Goal: Task Accomplishment & Management: Complete application form

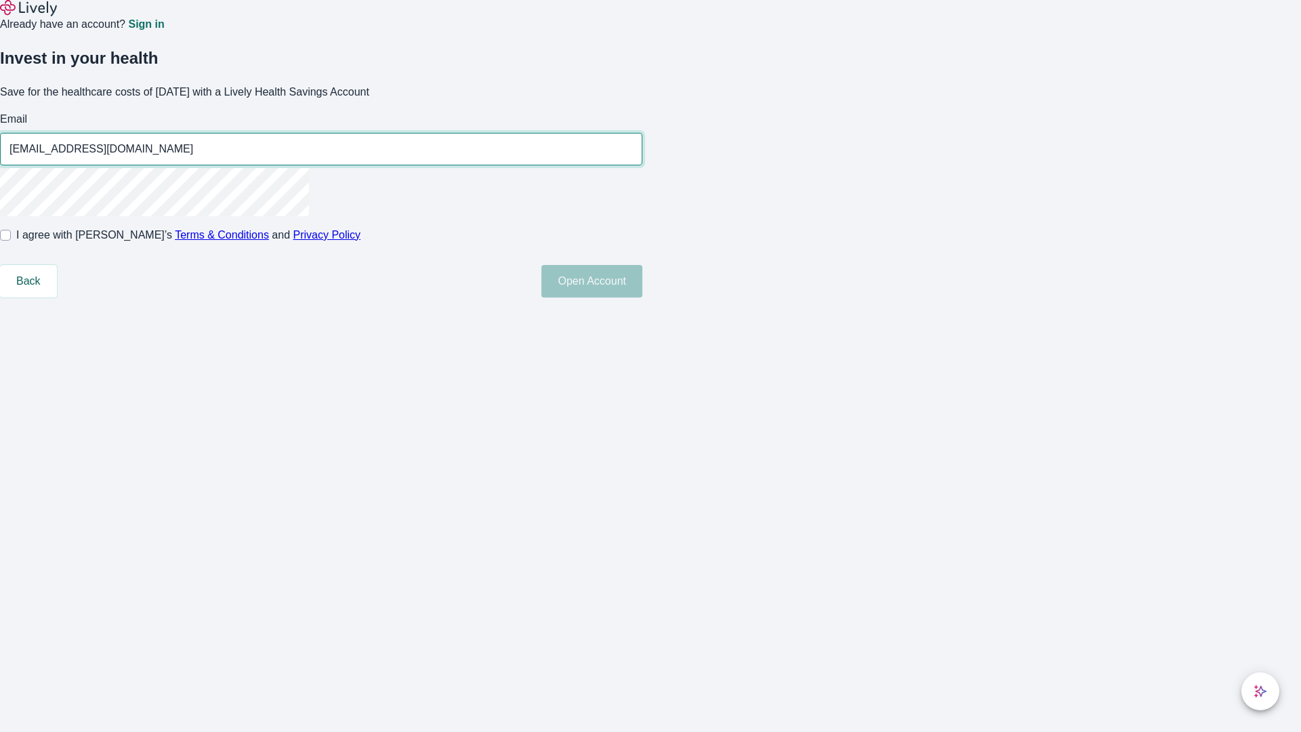
type input "Pat.Crist250814192816@hotmail.com"
click at [11, 241] on input "I agree with Lively’s Terms & Conditions and Privacy Policy" at bounding box center [5, 235] width 11 height 11
checkbox input "true"
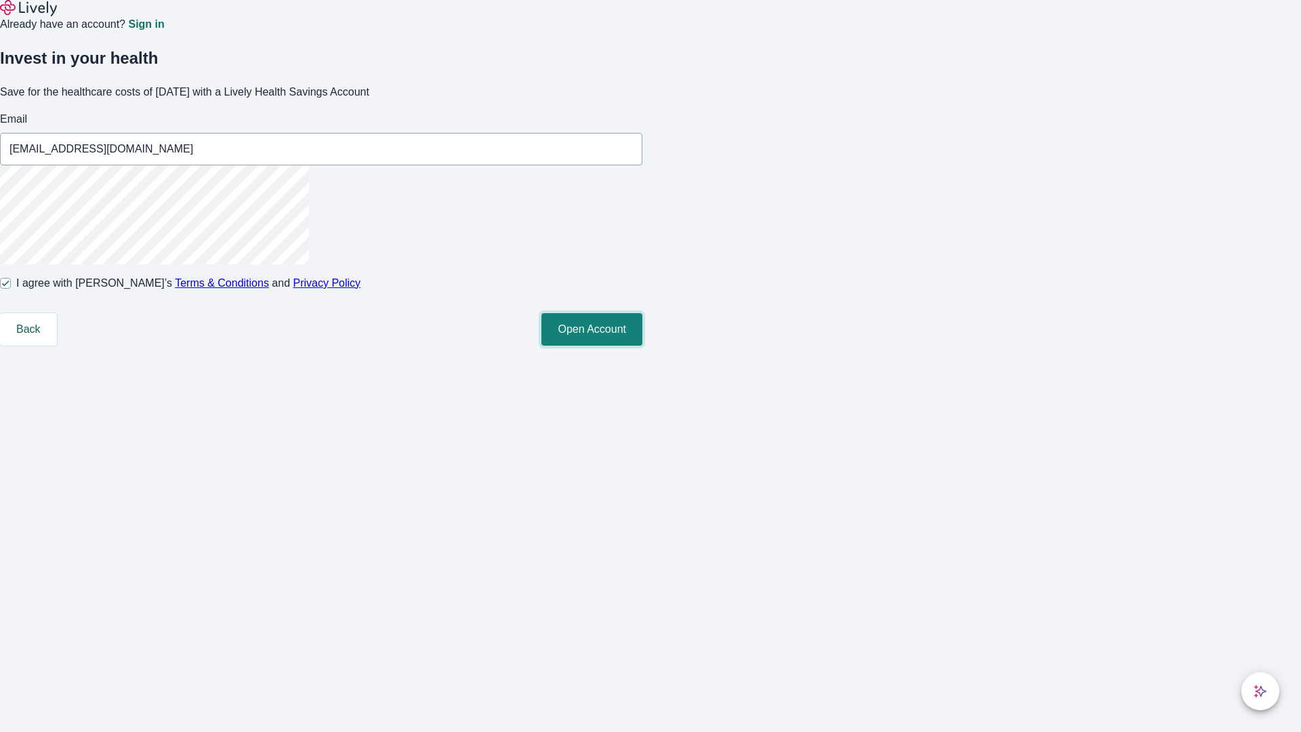
click at [642, 346] on button "Open Account" at bounding box center [591, 329] width 101 height 33
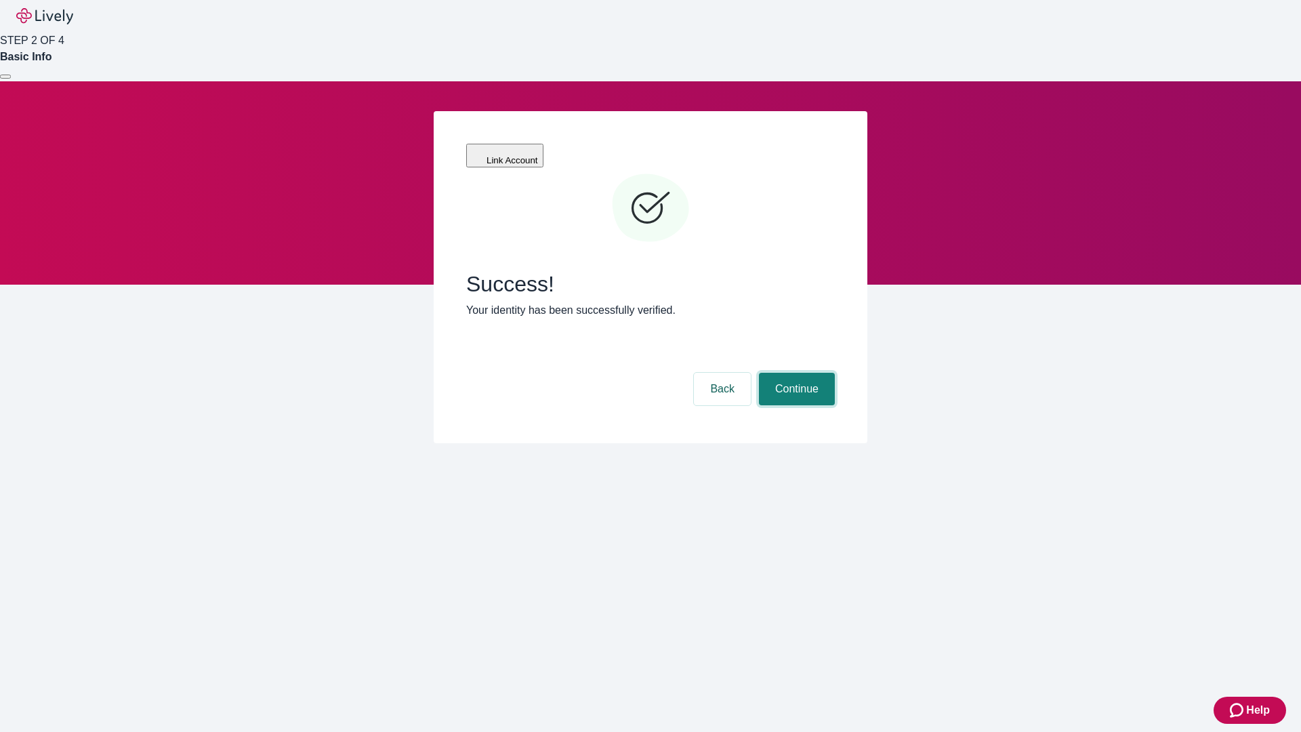
click at [795, 373] on button "Continue" at bounding box center [797, 389] width 76 height 33
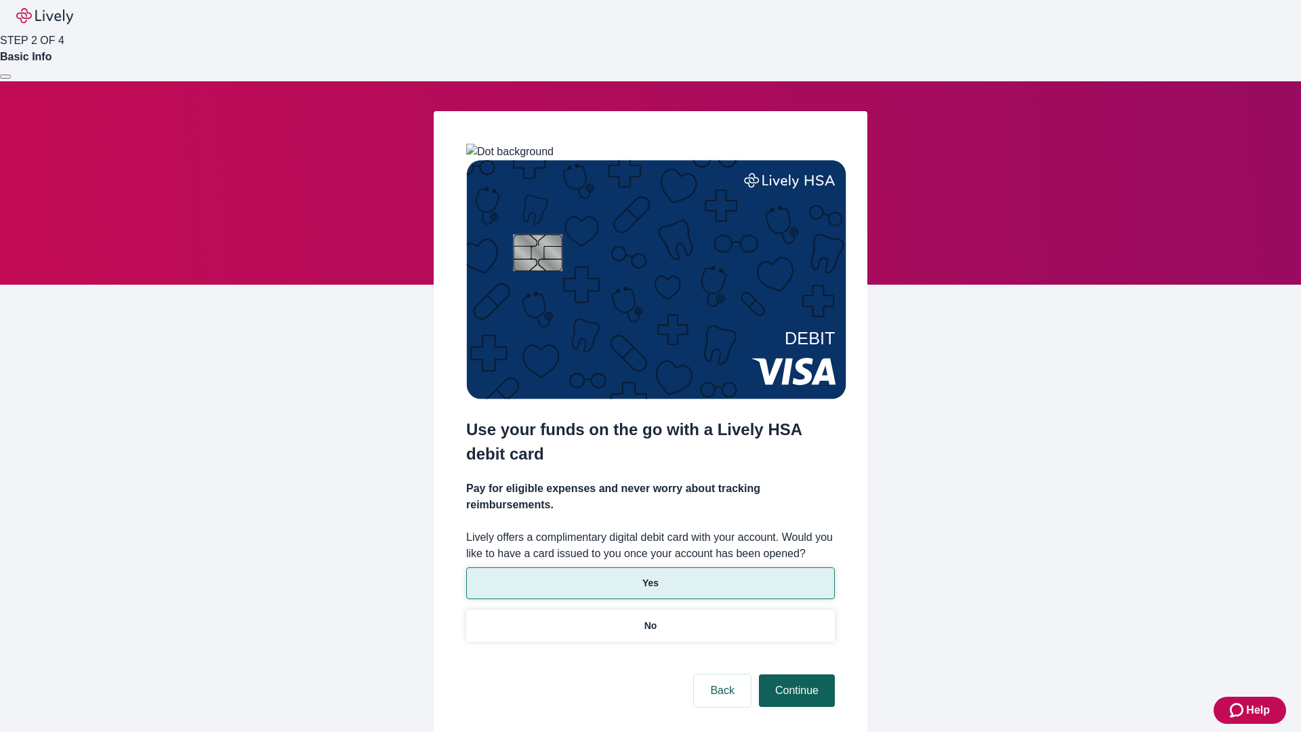
click at [650, 576] on p "Yes" at bounding box center [650, 583] width 16 height 14
click at [795, 674] on button "Continue" at bounding box center [797, 690] width 76 height 33
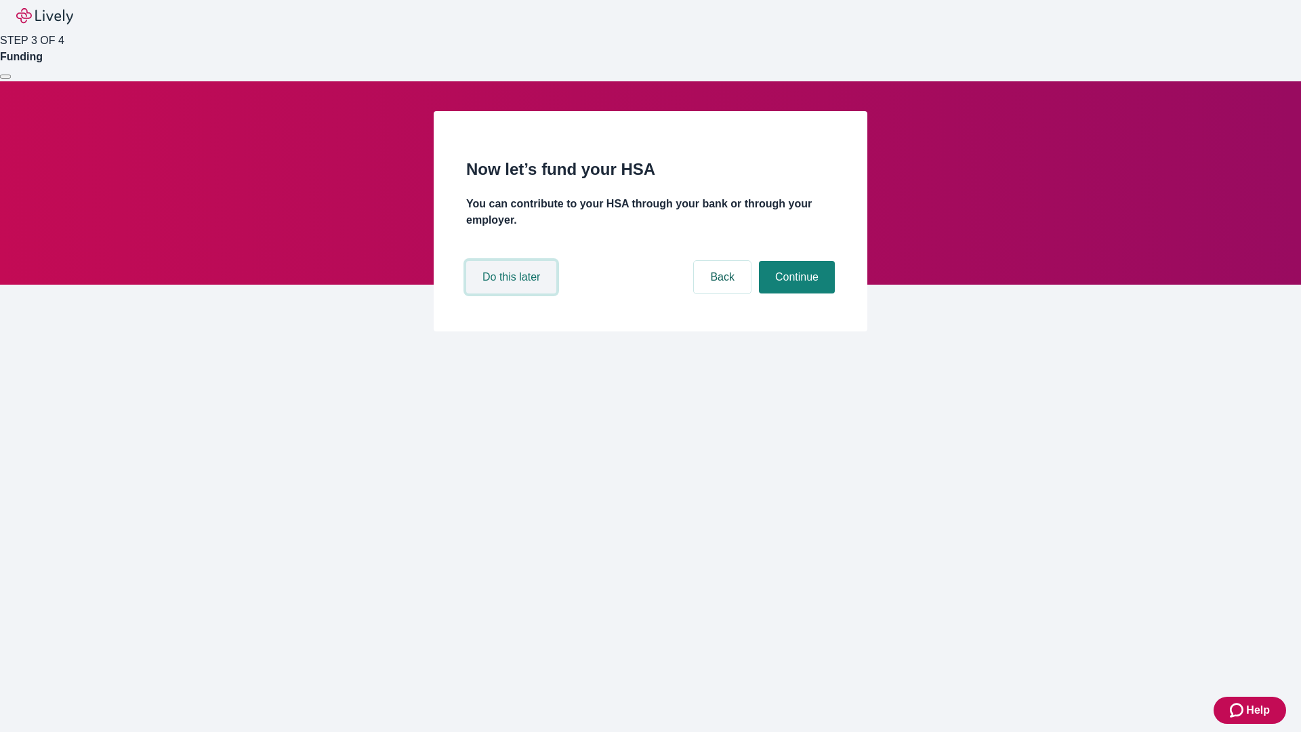
click at [513, 293] on button "Do this later" at bounding box center [511, 277] width 90 height 33
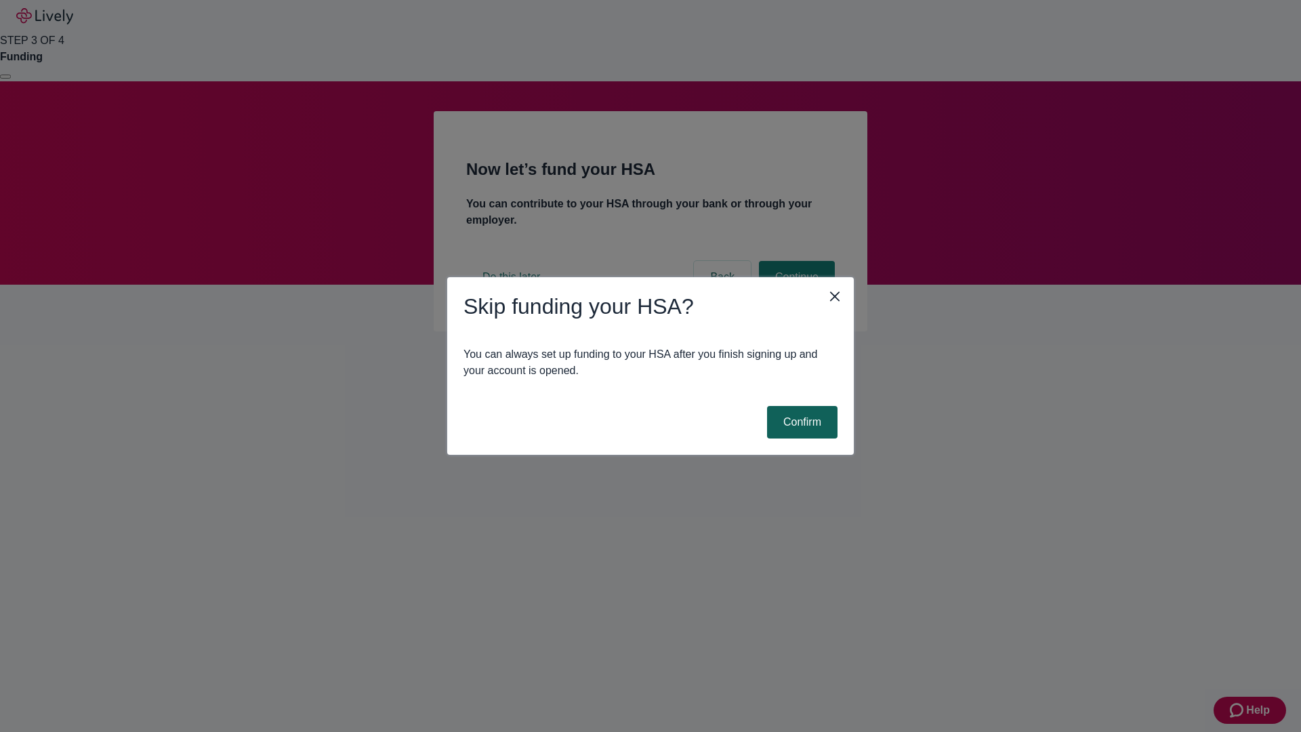
click at [800, 422] on button "Confirm" at bounding box center [802, 422] width 70 height 33
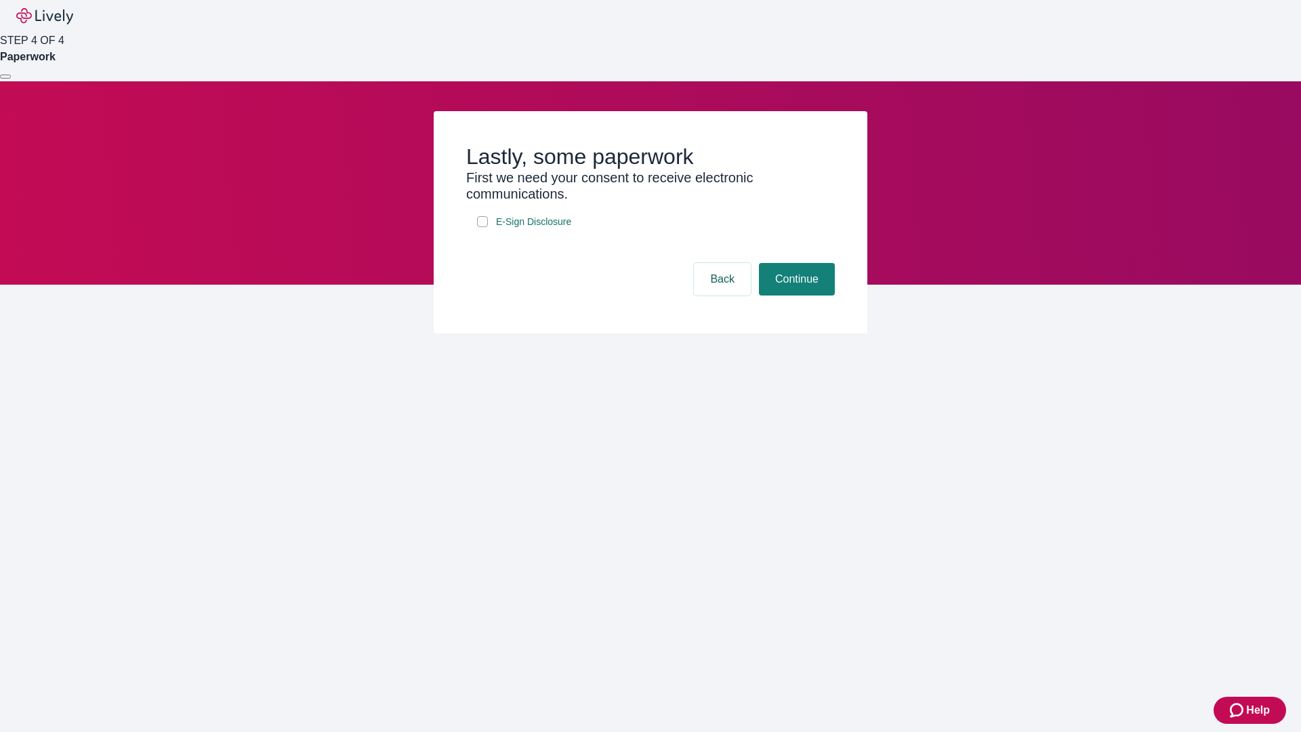
click at [483, 227] on input "E-Sign Disclosure" at bounding box center [482, 221] width 11 height 11
checkbox input "true"
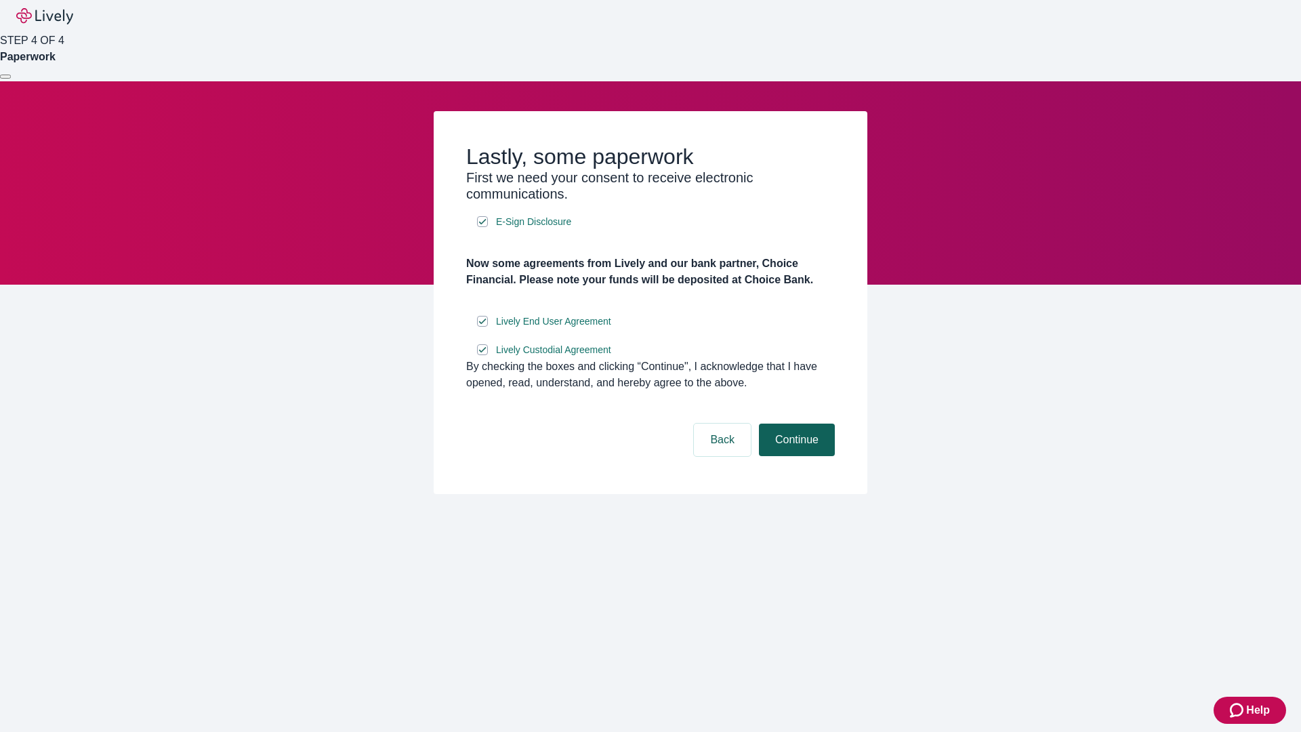
click at [795, 456] on button "Continue" at bounding box center [797, 440] width 76 height 33
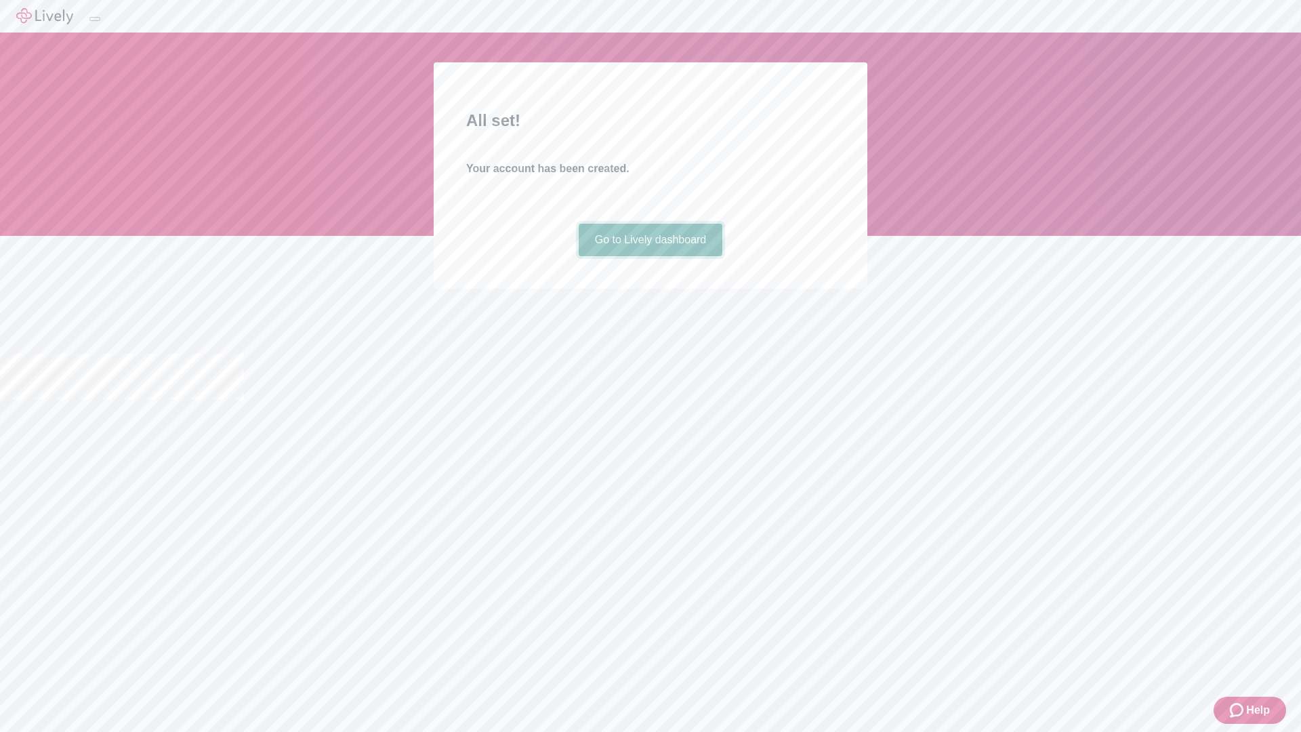
click at [650, 256] on link "Go to Lively dashboard" at bounding box center [651, 240] width 144 height 33
